Goal: Transaction & Acquisition: Purchase product/service

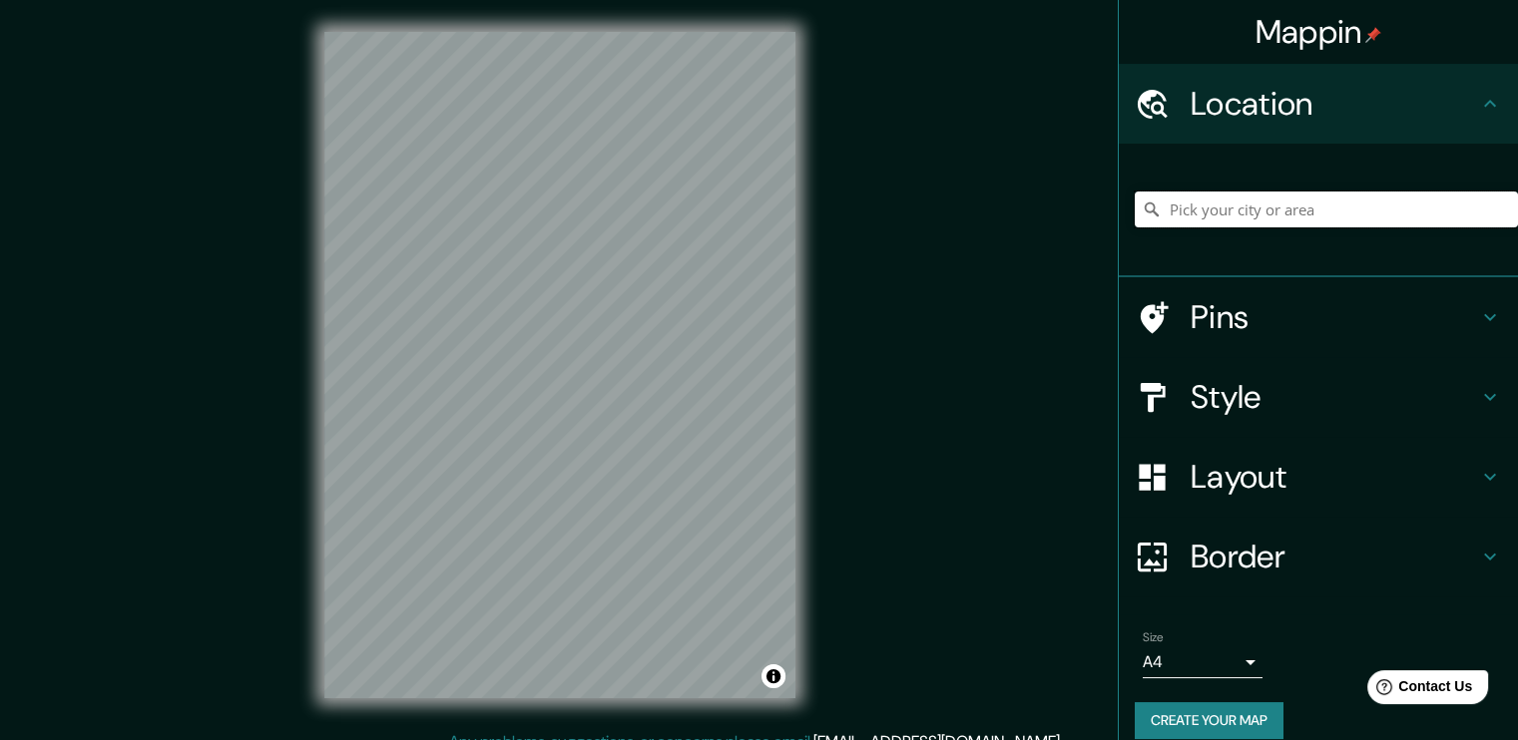
click at [1229, 219] on input "Pick your city or area" at bounding box center [1325, 210] width 383 height 36
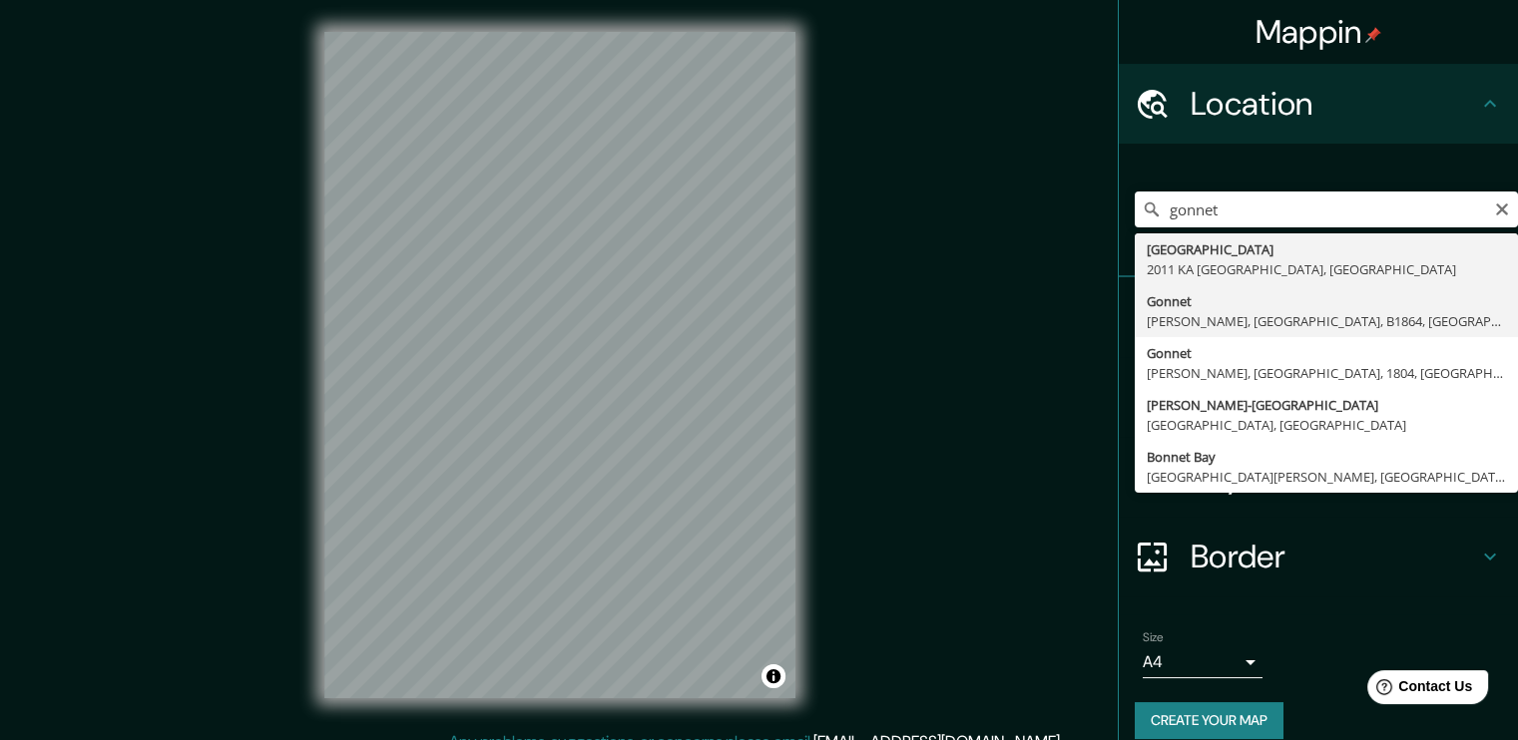
type input "[PERSON_NAME], [PERSON_NAME], [GEOGRAPHIC_DATA], B1864, [GEOGRAPHIC_DATA]"
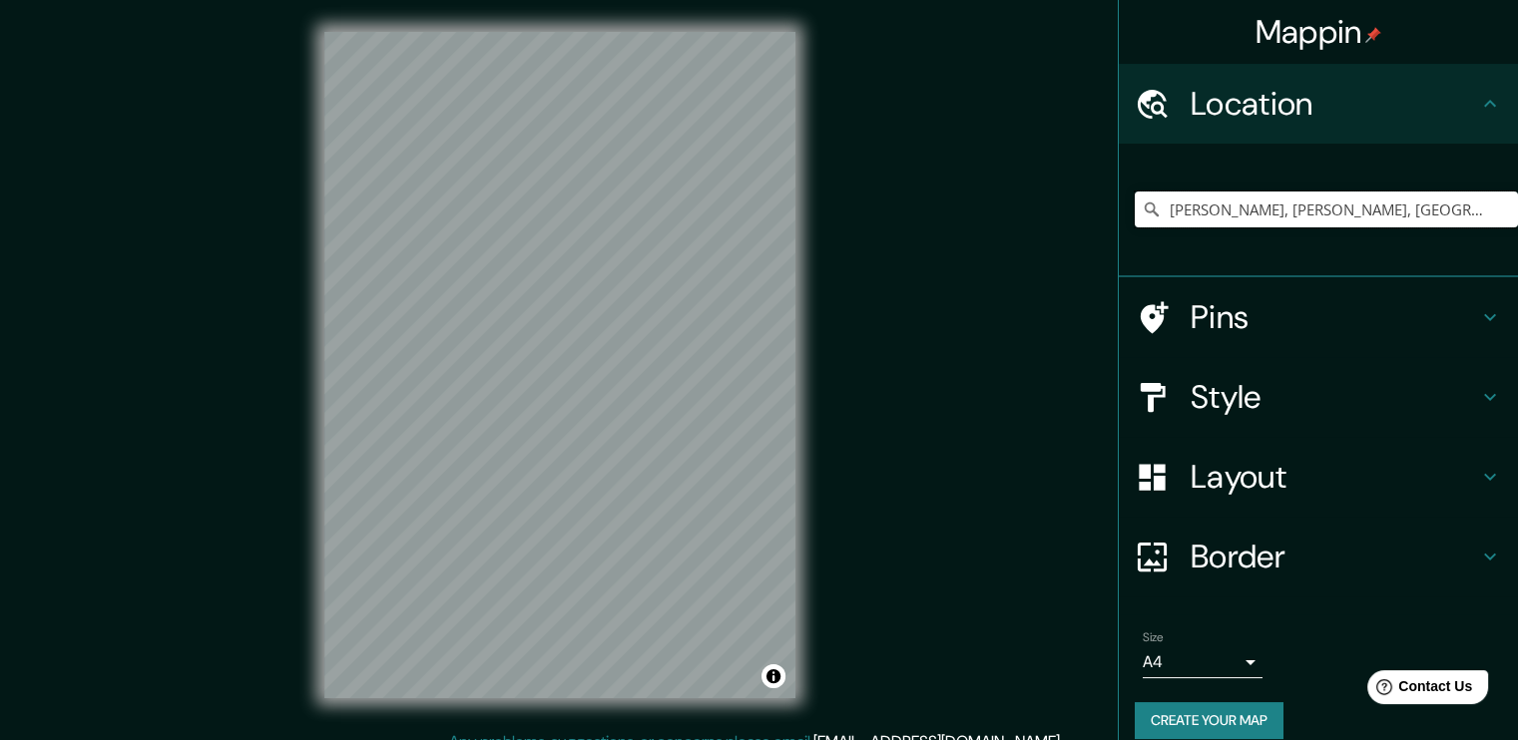
drag, startPoint x: 1285, startPoint y: 224, endPoint x: 1030, endPoint y: 215, distance: 255.6
click at [1030, 215] on div "Mappin Location [GEOGRAPHIC_DATA], [PERSON_NAME], [GEOGRAPHIC_DATA], B1864, [GE…" at bounding box center [759, 381] width 1518 height 762
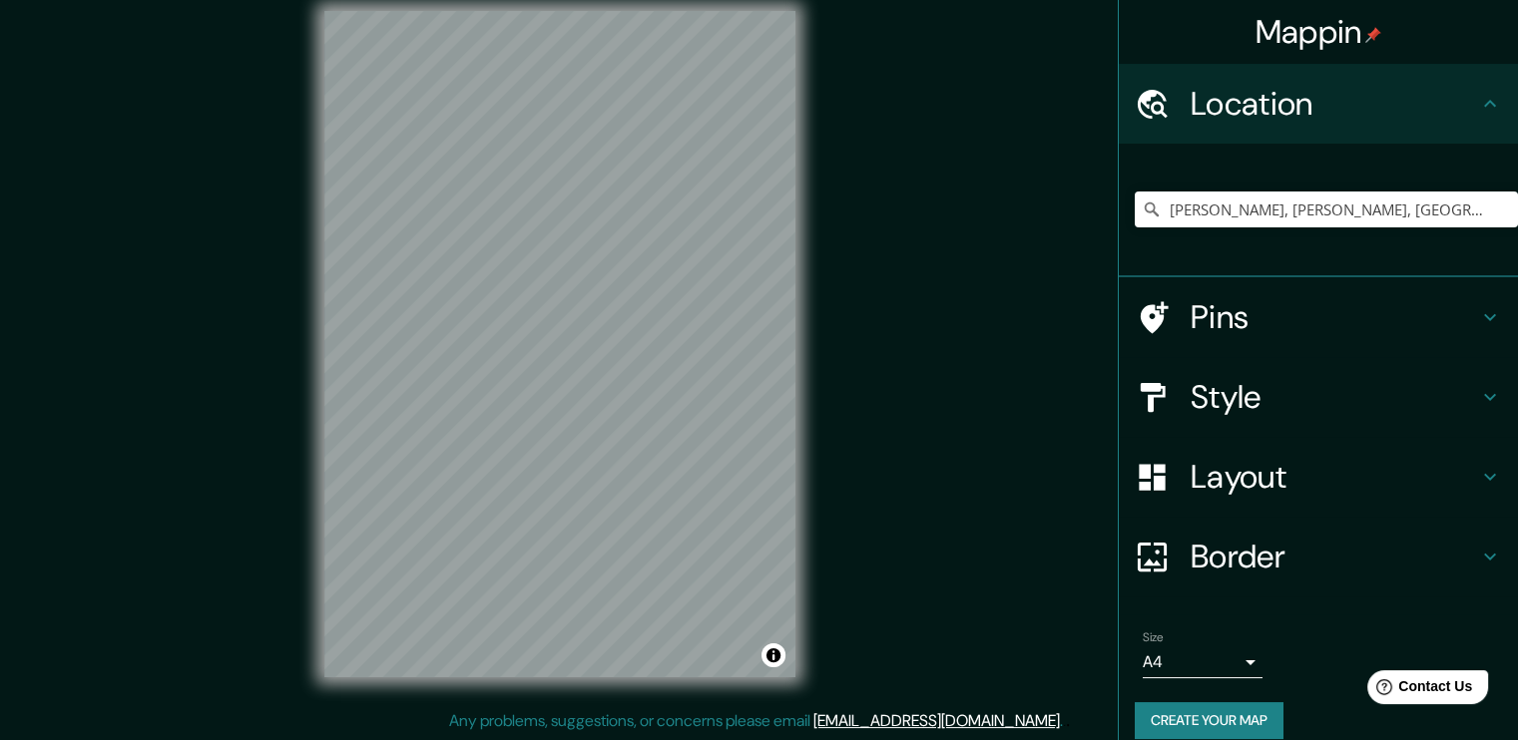
click at [827, 353] on div "Mappin Location [GEOGRAPHIC_DATA], [PERSON_NAME], [GEOGRAPHIC_DATA], B1864, [GE…" at bounding box center [759, 360] width 1518 height 762
click at [805, 506] on div "© Mapbox © OpenStreetMap Improve this map" at bounding box center [559, 344] width 535 height 730
click at [1305, 407] on h4 "Style" at bounding box center [1333, 397] width 287 height 40
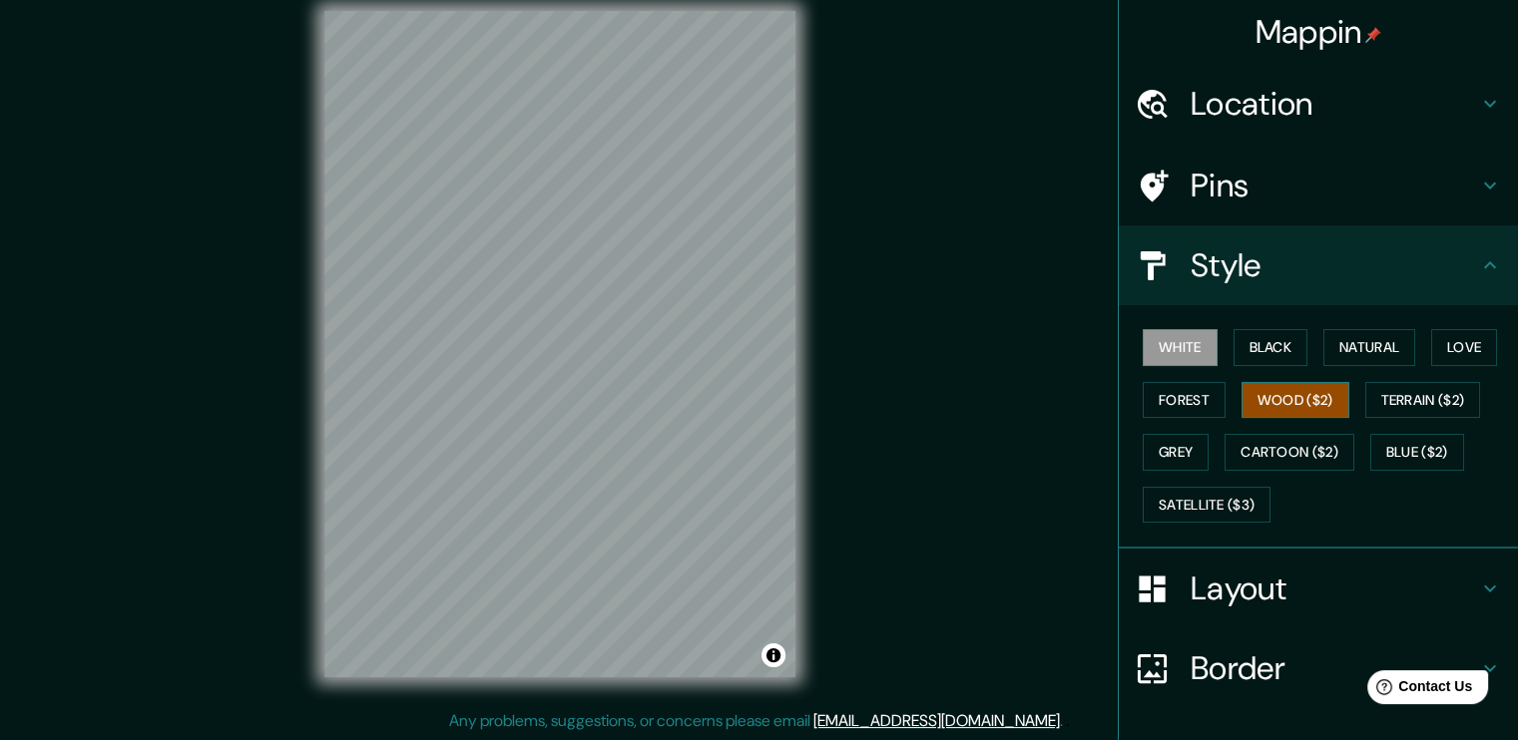
click at [1274, 396] on button "Wood ($2)" at bounding box center [1295, 400] width 108 height 37
click at [1415, 408] on button "Terrain ($2)" at bounding box center [1423, 400] width 116 height 37
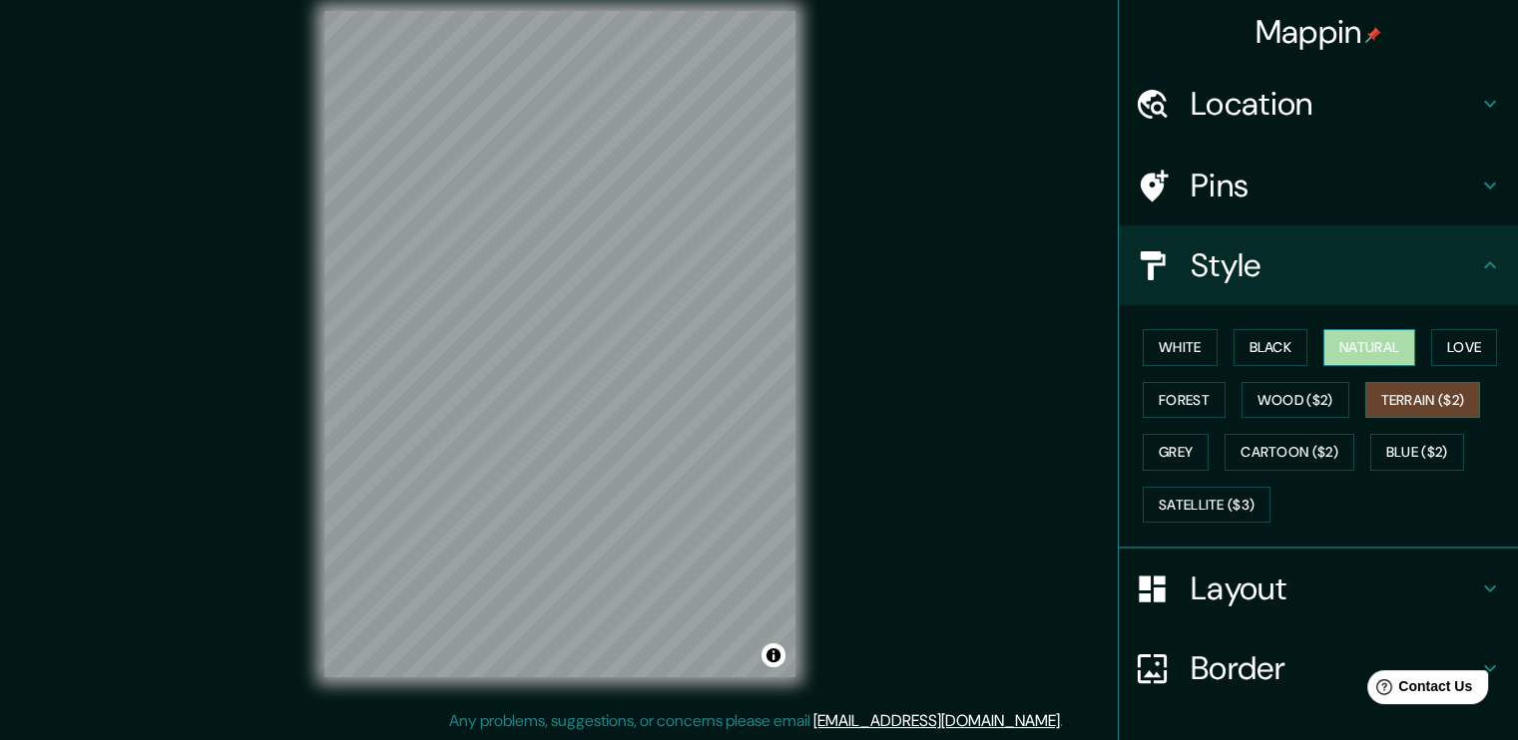
click at [1383, 344] on button "Natural" at bounding box center [1369, 347] width 92 height 37
click at [1249, 339] on button "Black" at bounding box center [1270, 347] width 75 height 37
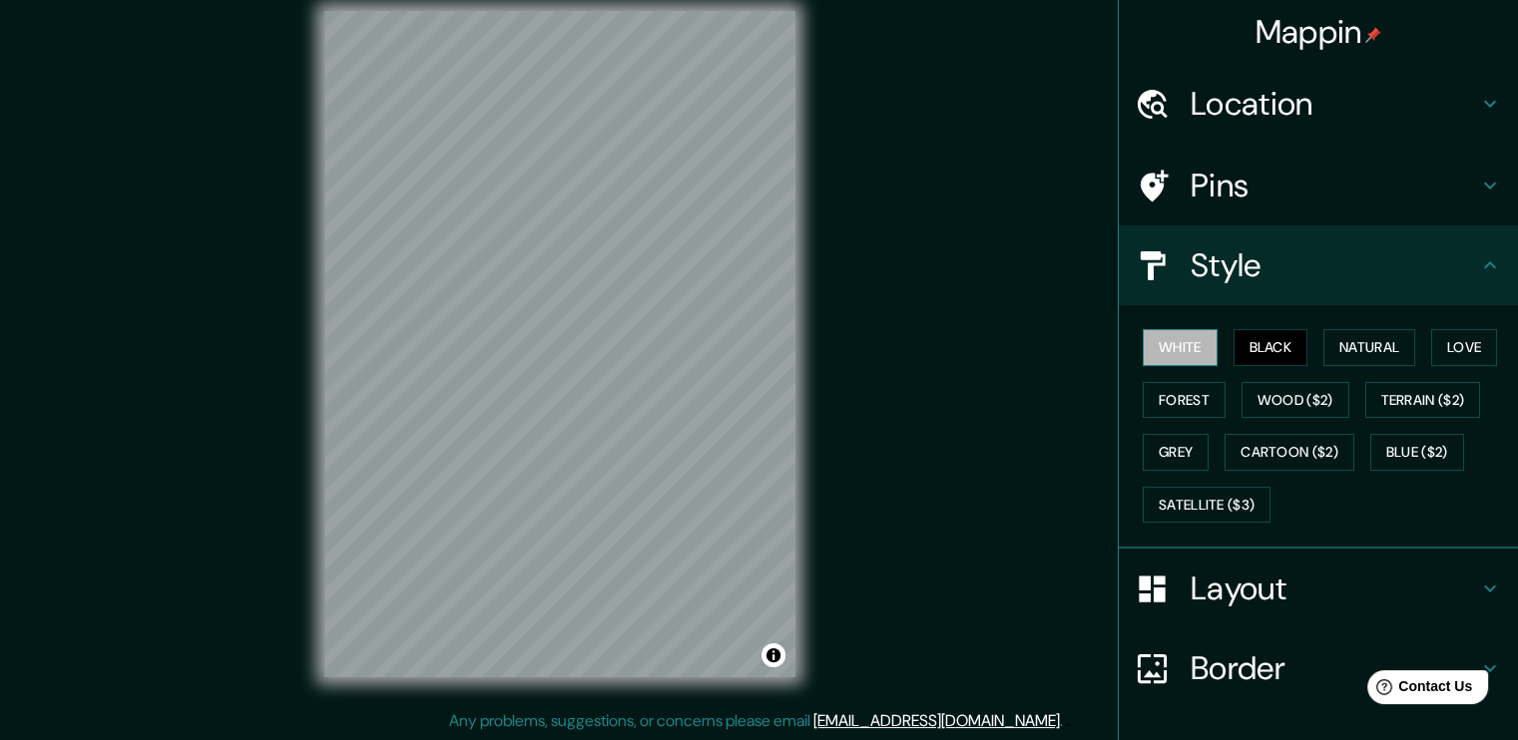
click at [1181, 345] on button "White" at bounding box center [1179, 347] width 75 height 37
click at [1449, 337] on button "Love" at bounding box center [1464, 347] width 66 height 37
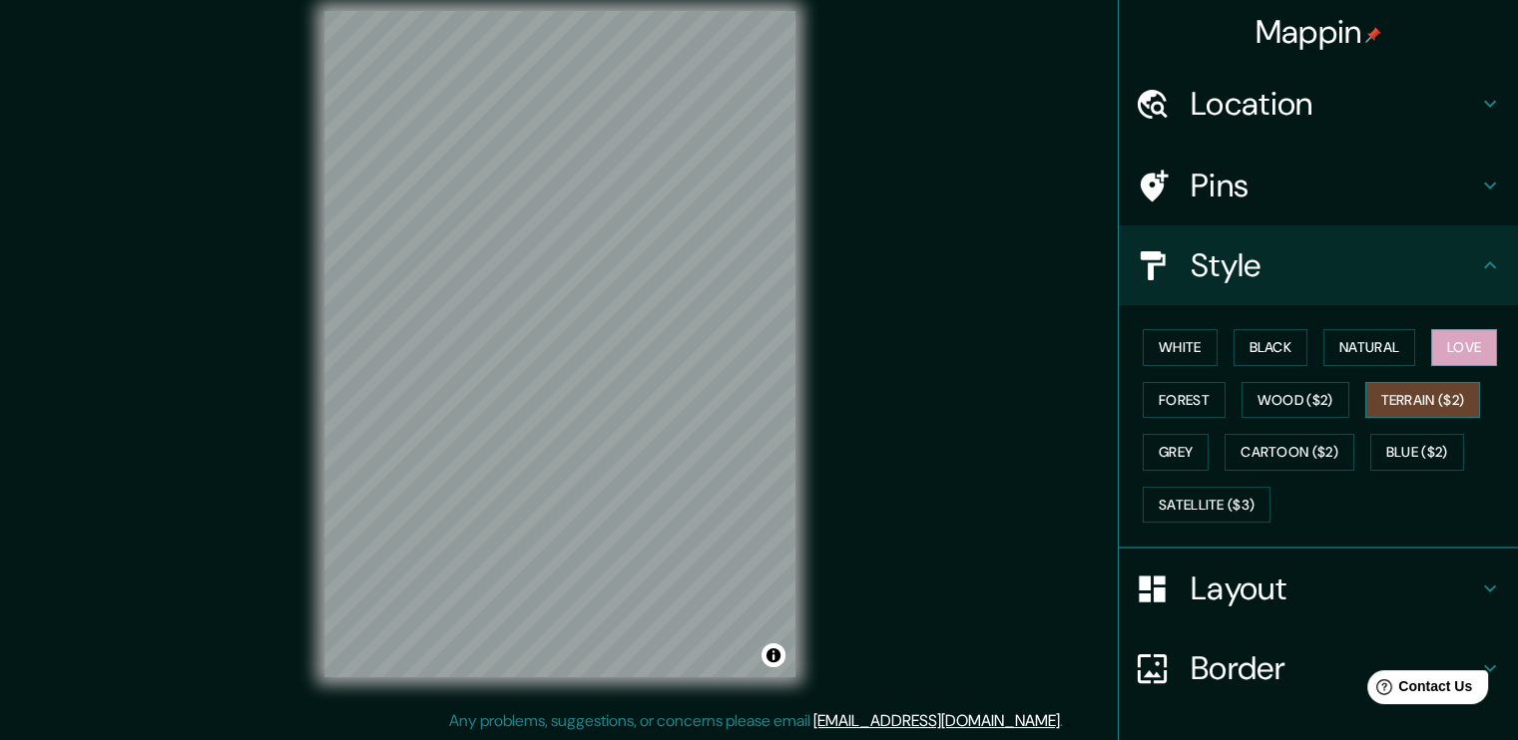
click at [1428, 403] on button "Terrain ($2)" at bounding box center [1423, 400] width 116 height 37
click at [1165, 395] on button "Forest" at bounding box center [1183, 400] width 83 height 37
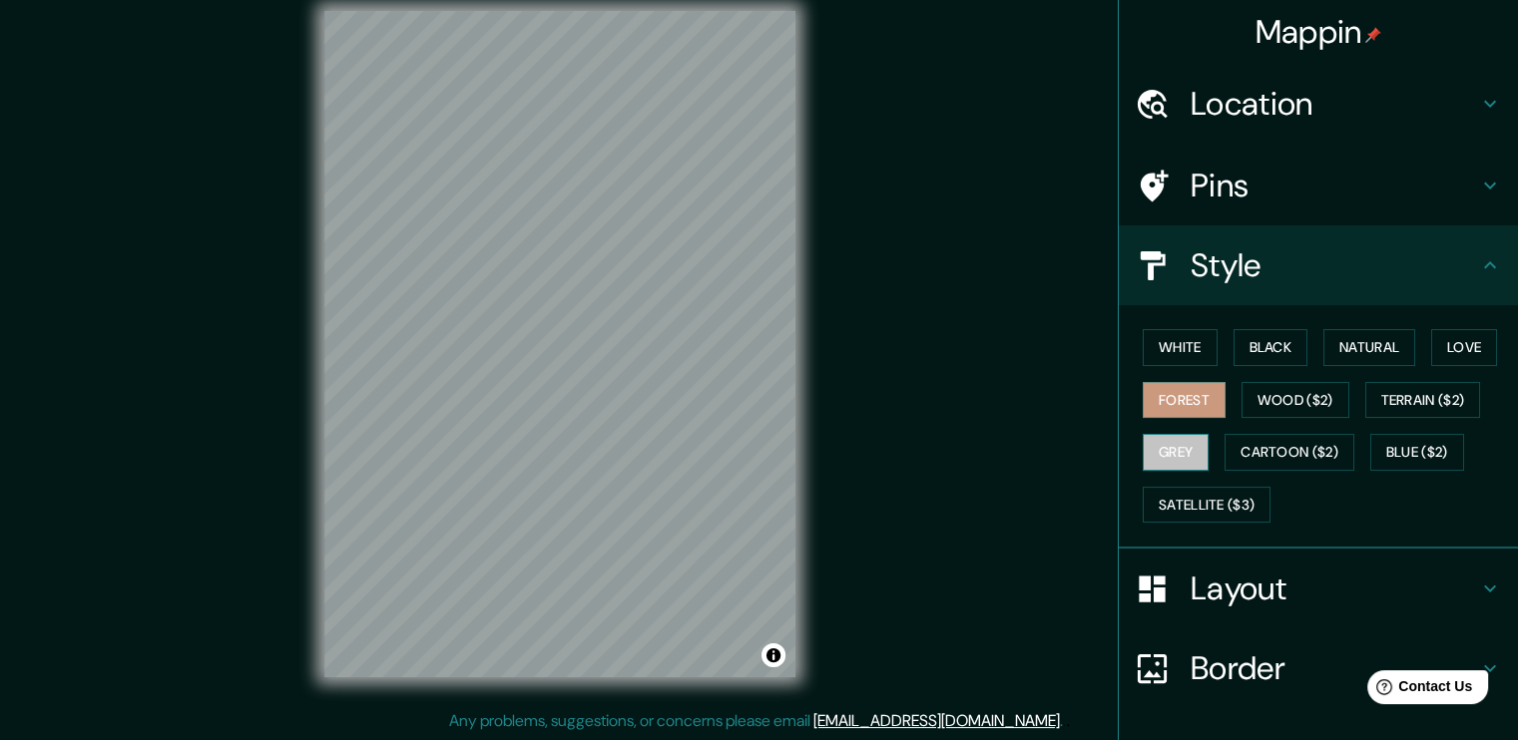
click at [1162, 453] on button "Grey" at bounding box center [1175, 452] width 66 height 37
drag, startPoint x: 659, startPoint y: 740, endPoint x: 627, endPoint y: 740, distance: 31.9
click at [627, 739] on div "Mappin Location [GEOGRAPHIC_DATA], [PERSON_NAME], [GEOGRAPHIC_DATA], B1864, [GE…" at bounding box center [759, 360] width 1518 height 762
